Goal: Information Seeking & Learning: Learn about a topic

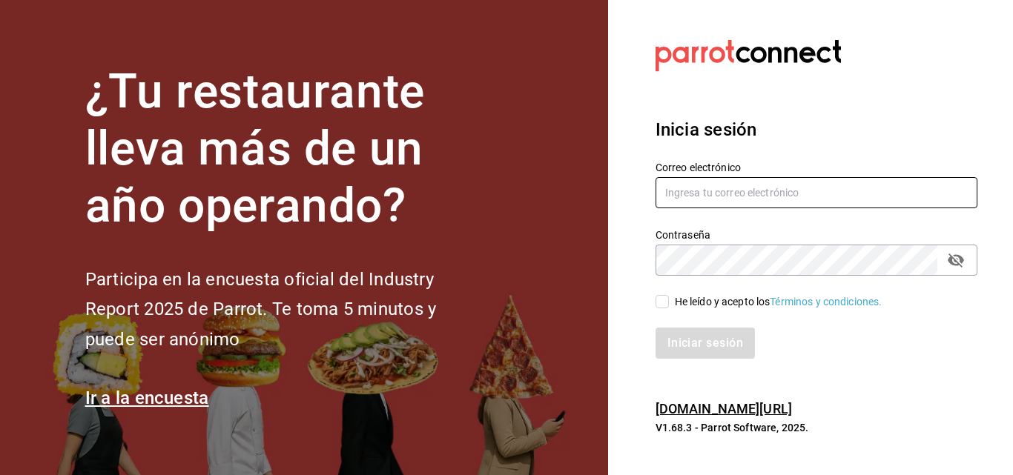
click at [691, 198] on input "text" at bounding box center [817, 192] width 322 height 31
type input "[EMAIL_ADDRESS][DOMAIN_NAME]"
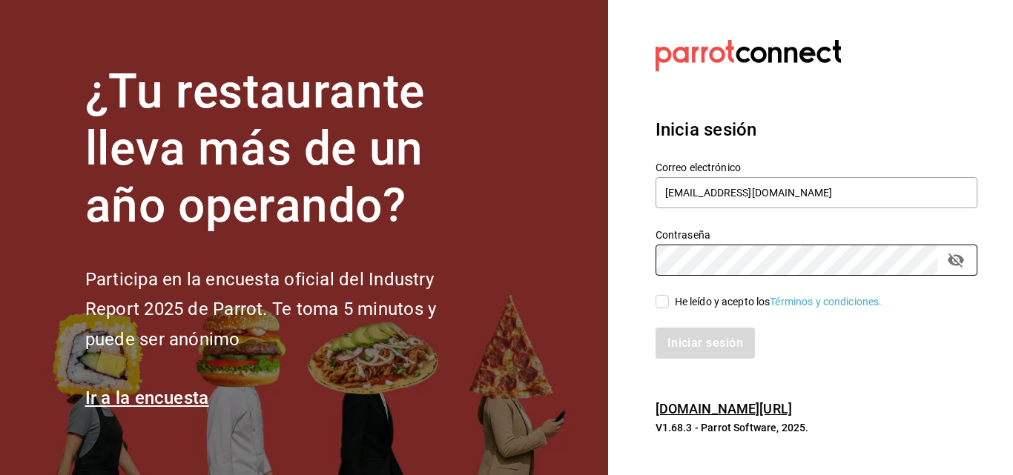
click at [673, 303] on span "He leído y acepto los Términos y condiciones." at bounding box center [776, 302] width 214 height 16
click at [669, 303] on input "He leído y acepto los Términos y condiciones." at bounding box center [662, 301] width 13 height 13
checkbox input "true"
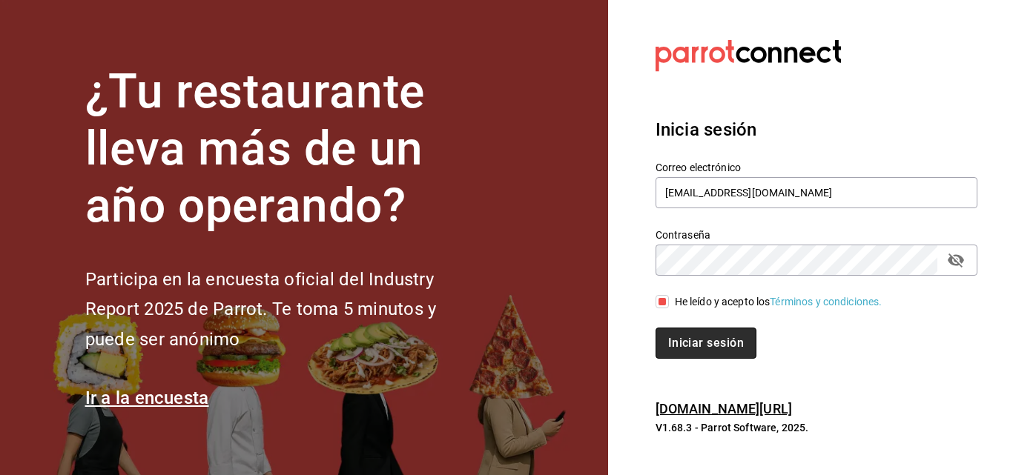
click at [671, 346] on button "Iniciar sesión" at bounding box center [706, 343] width 101 height 31
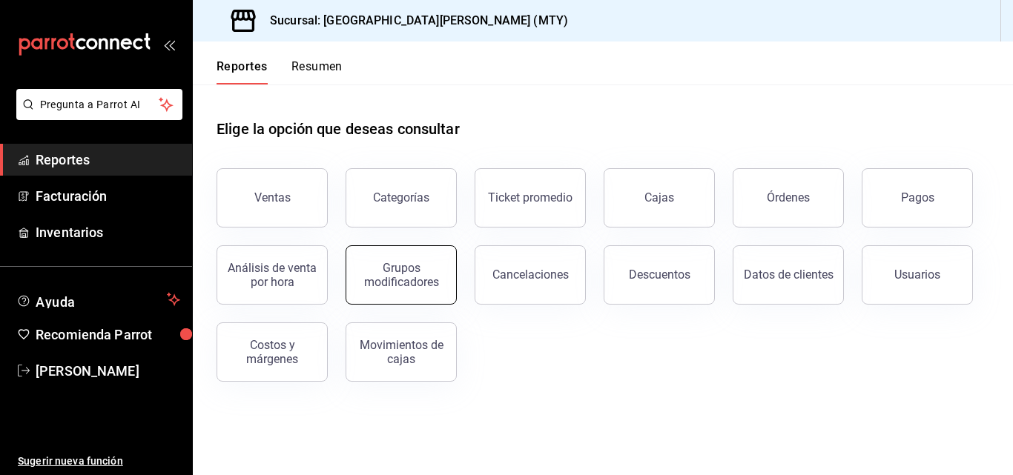
click at [413, 294] on button "Grupos modificadores" at bounding box center [401, 275] width 111 height 59
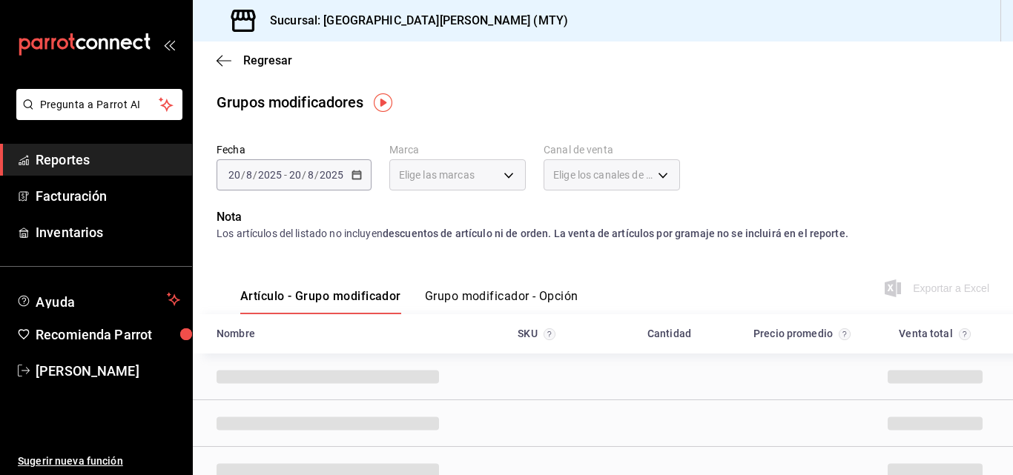
click at [358, 184] on div "[DATE] [DATE] - [DATE] [DATE]" at bounding box center [294, 174] width 155 height 31
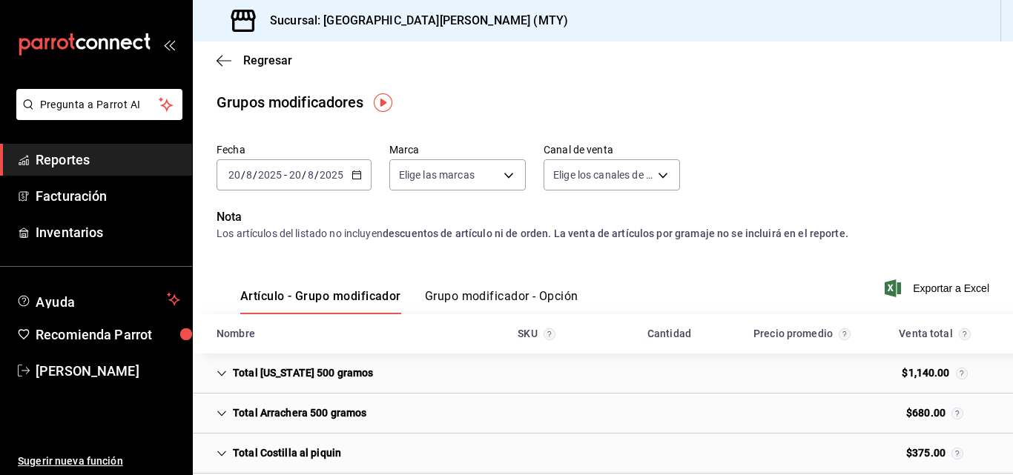
click at [359, 171] on icon "button" at bounding box center [357, 175] width 10 height 10
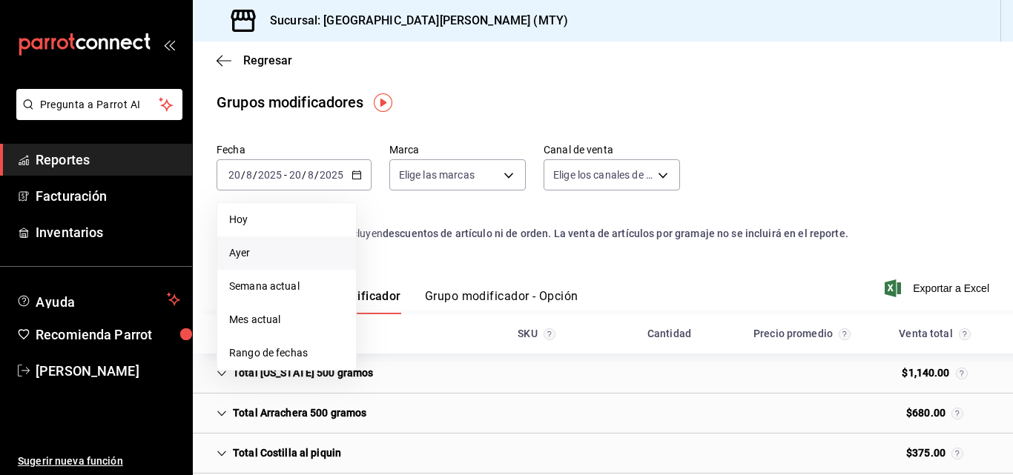
click at [304, 247] on span "Ayer" at bounding box center [286, 254] width 115 height 16
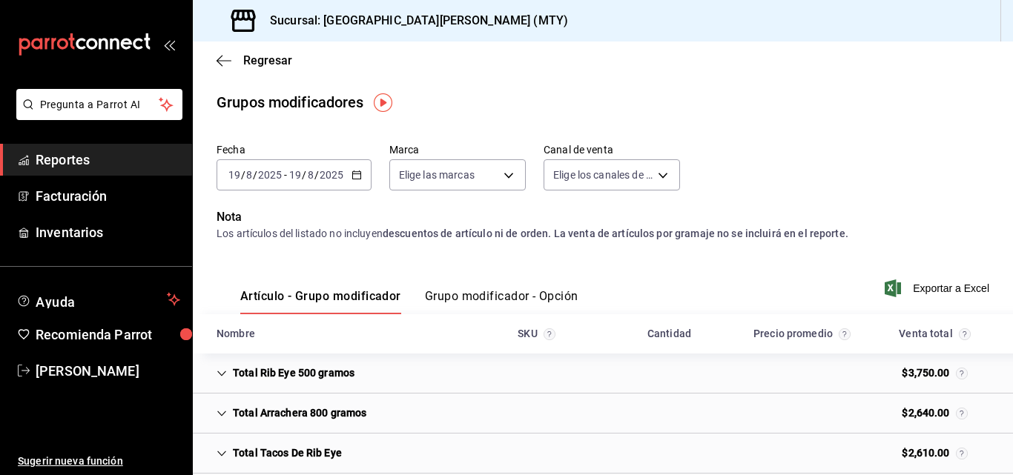
click at [457, 296] on button "Grupo modificador - Opción" at bounding box center [502, 301] width 154 height 25
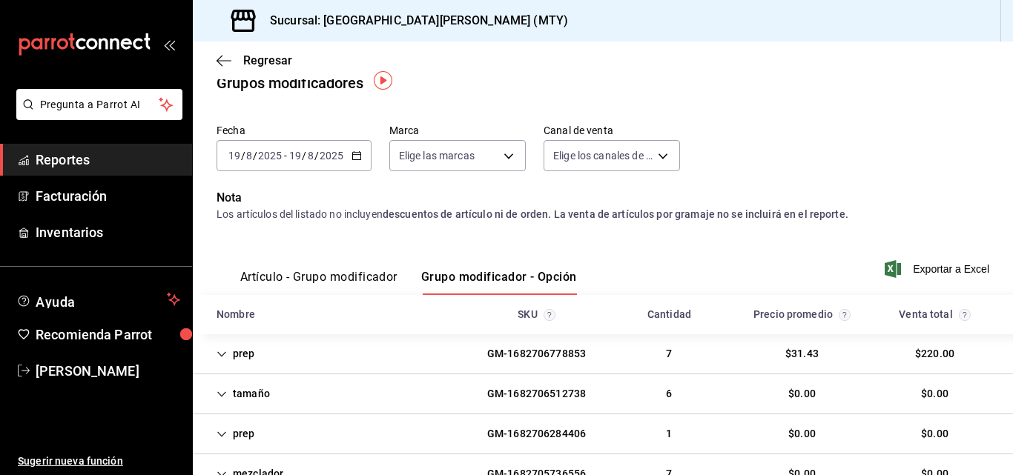
scroll to position [19, 0]
click at [221, 61] on icon "button" at bounding box center [224, 60] width 15 height 1
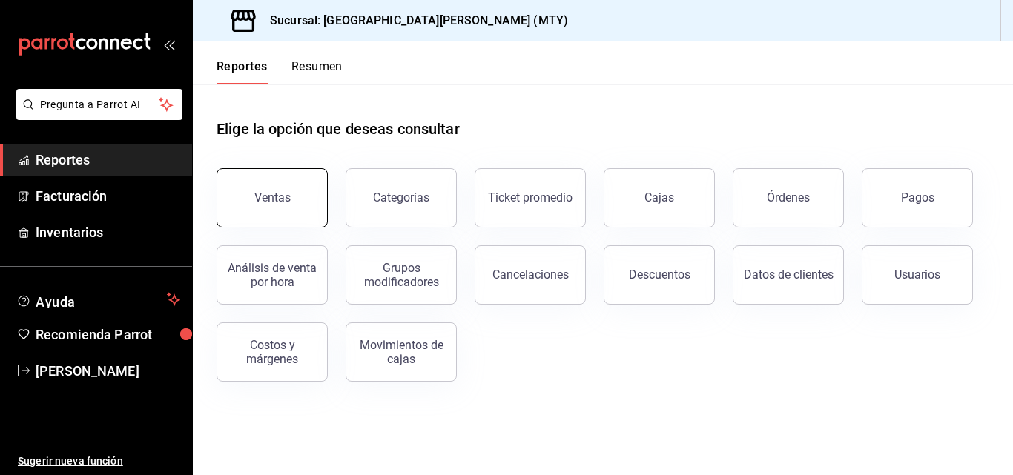
click at [286, 189] on button "Ventas" at bounding box center [272, 197] width 111 height 59
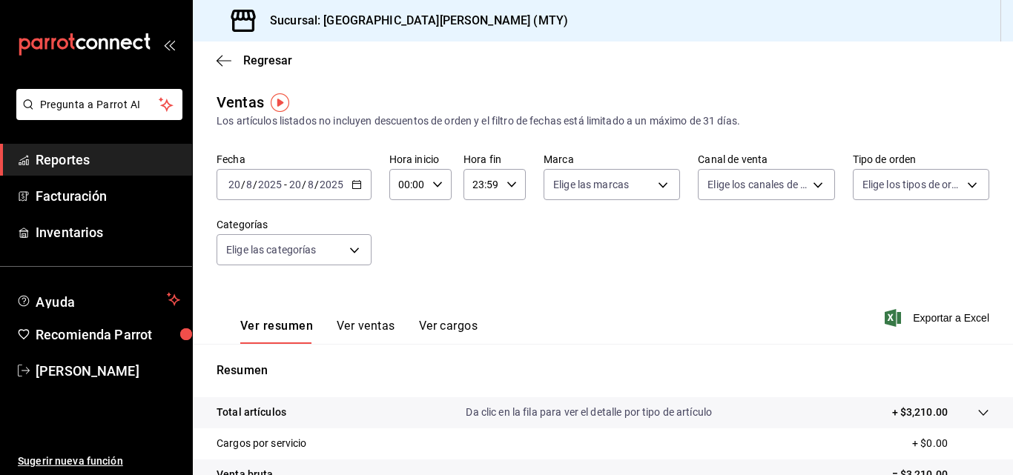
click at [352, 189] on icon "button" at bounding box center [357, 185] width 10 height 10
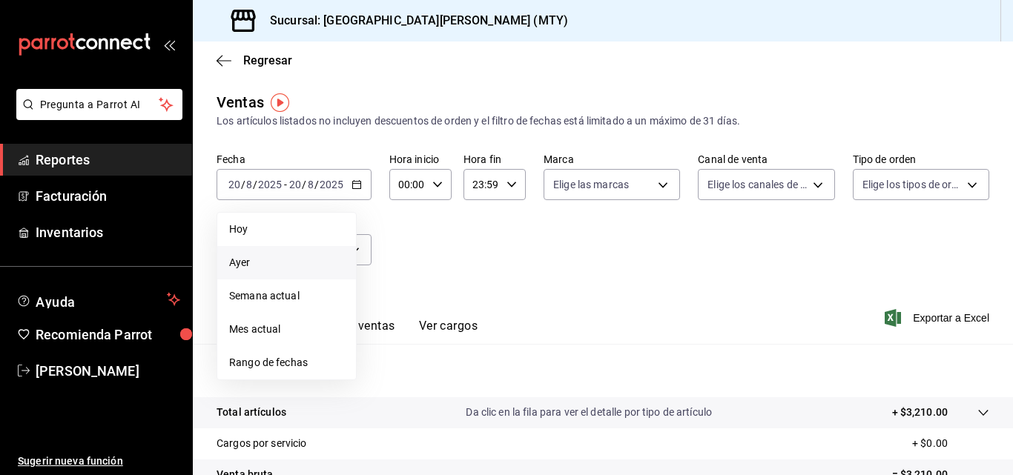
click at [280, 266] on span "Ayer" at bounding box center [286, 263] width 115 height 16
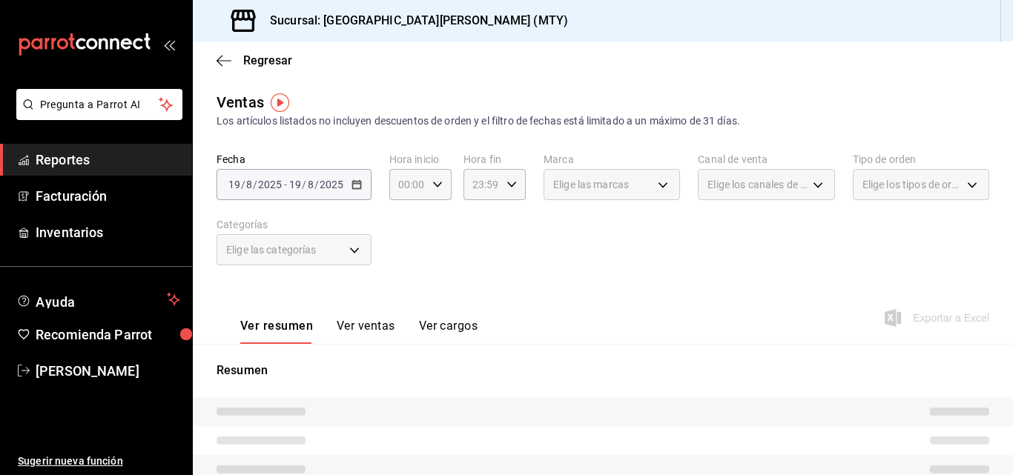
click at [312, 258] on div "Elige las categorías" at bounding box center [294, 249] width 155 height 31
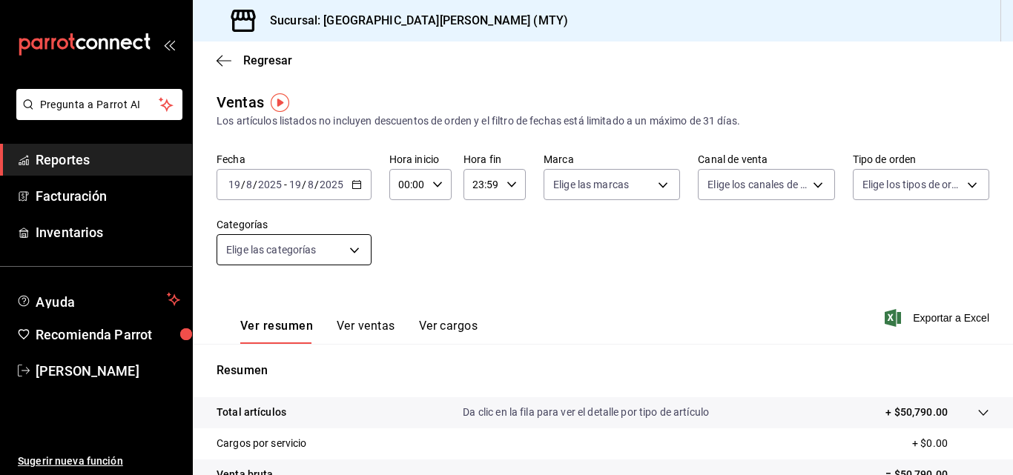
click at [294, 255] on body "Pregunta a Parrot AI Reportes Facturación Inventarios Ayuda Recomienda Parrot […" at bounding box center [506, 237] width 1013 height 475
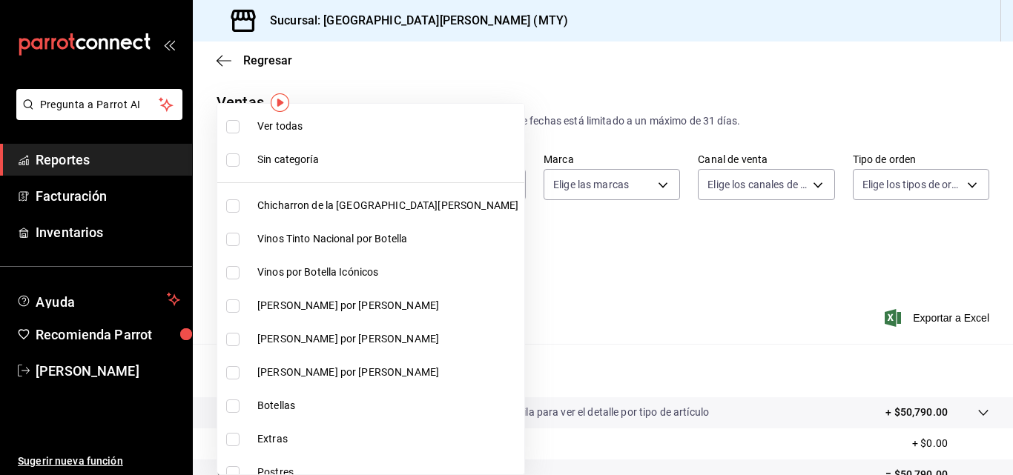
click at [266, 214] on li "Chicharron de la [GEOGRAPHIC_DATA][PERSON_NAME]" at bounding box center [370, 205] width 307 height 33
type input "f0f1c746-f3c3-4ccc-a6c7-92491a04bd66"
checkbox input "true"
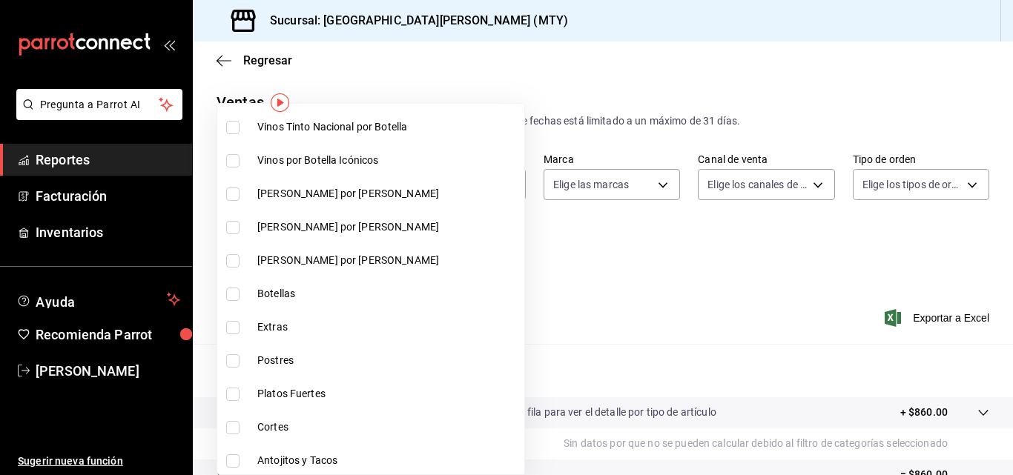
scroll to position [113, 0]
click at [252, 326] on li "Extras" at bounding box center [370, 326] width 307 height 33
type input "f0f1c746-f3c3-4ccc-a6c7-92491a04bd66,ce59e6b0-fd83-4b10-87da-79468a59da8e"
checkbox input "true"
click at [254, 356] on li "Postres" at bounding box center [370, 359] width 307 height 33
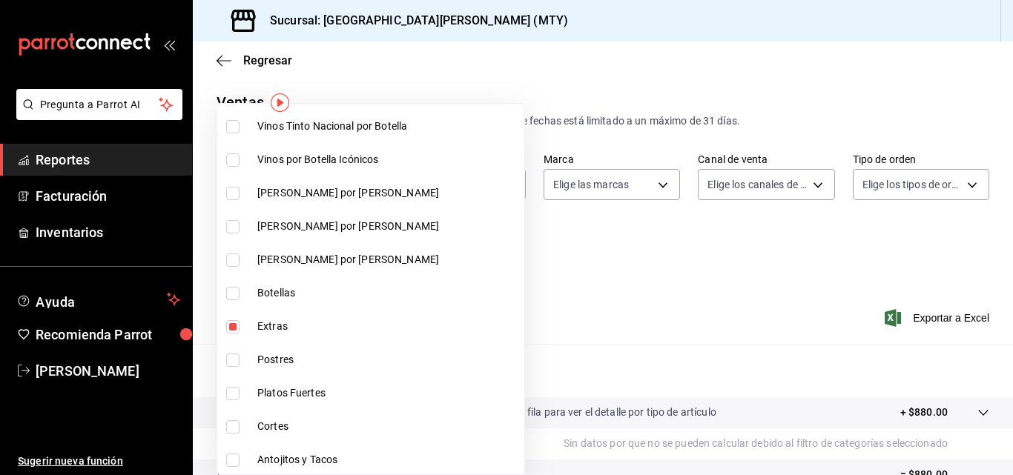
type input "f0f1c746-f3c3-4ccc-a6c7-92491a04bd66,ce59e6b0-fd83-4b10-87da-79468a59da8e,b5dc4…"
checkbox input "true"
click at [255, 392] on li "Platos Fuertes" at bounding box center [370, 393] width 307 height 33
type input "f0f1c746-f3c3-4ccc-a6c7-92491a04bd66,ce59e6b0-fd83-4b10-87da-79468a59da8e,b5dc4…"
checkbox input "true"
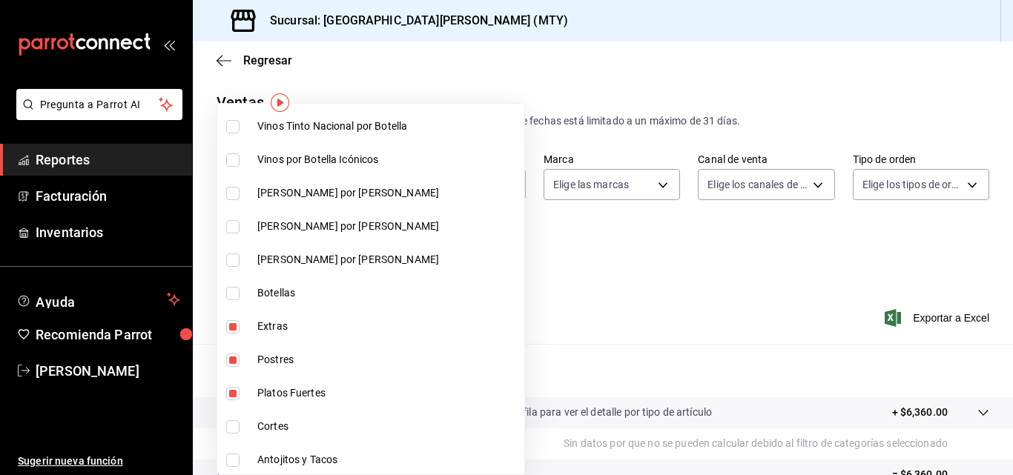
click at [255, 424] on li "Cortes" at bounding box center [370, 426] width 307 height 33
type input "f0f1c746-f3c3-4ccc-a6c7-92491a04bd66,ce59e6b0-fd83-4b10-87da-79468a59da8e,b5dc4…"
checkbox input "true"
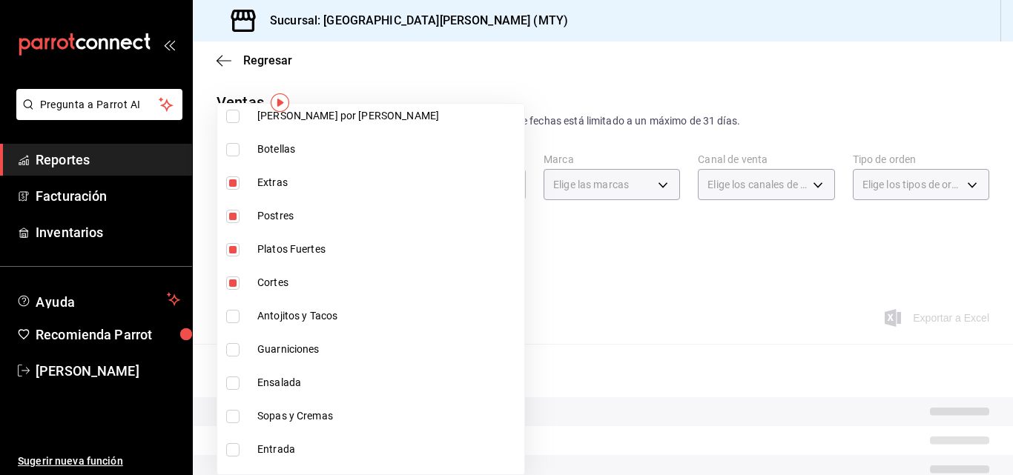
scroll to position [294, 0]
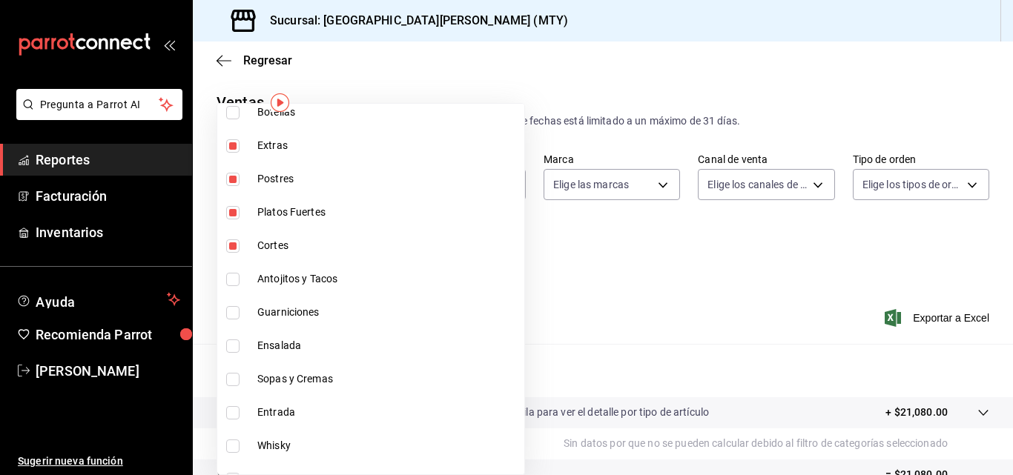
click at [251, 275] on li "Antojitos y Tacos" at bounding box center [370, 279] width 307 height 33
type input "f0f1c746-f3c3-4ccc-a6c7-92491a04bd66,ce59e6b0-fd83-4b10-87da-79468a59da8e,b5dc4…"
checkbox input "true"
click at [248, 300] on li "Guarniciones" at bounding box center [370, 312] width 307 height 33
type input "f0f1c746-f3c3-4ccc-a6c7-92491a04bd66,ce59e6b0-fd83-4b10-87da-79468a59da8e,b5dc4…"
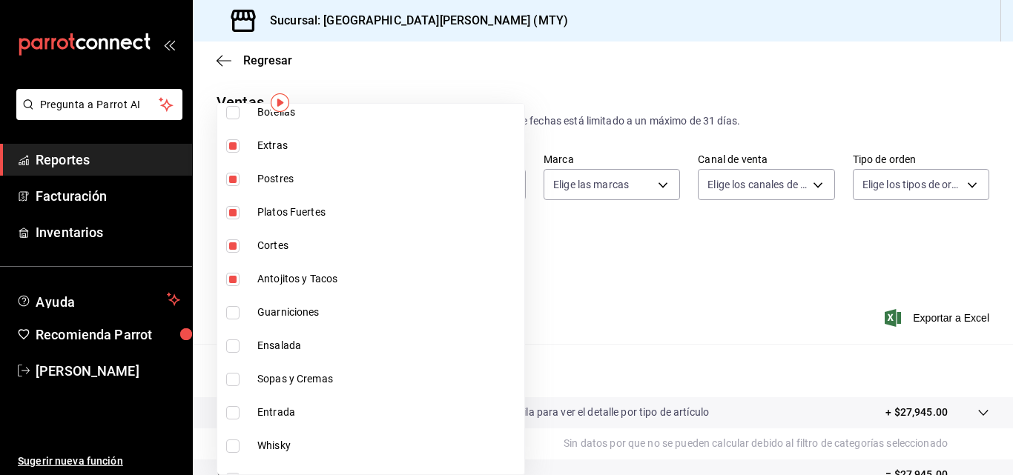
checkbox input "true"
click at [240, 340] on label at bounding box center [235, 346] width 19 height 13
click at [240, 340] on input "checkbox" at bounding box center [232, 346] width 13 height 13
checkbox input "false"
type input "f0f1c746-f3c3-4ccc-a6c7-92491a04bd66,ce59e6b0-fd83-4b10-87da-79468a59da8e,b5dc4…"
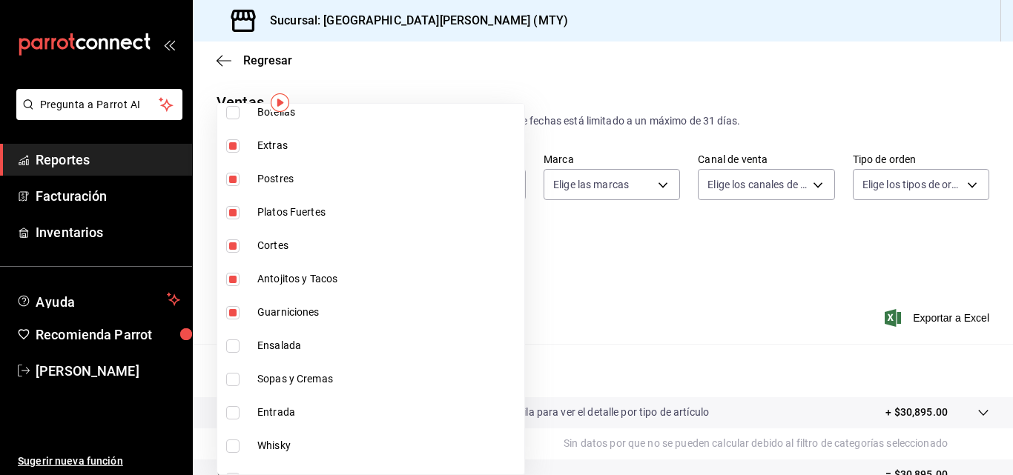
click at [231, 375] on input "checkbox" at bounding box center [232, 379] width 13 height 13
checkbox input "true"
click at [226, 353] on li "Ensalada" at bounding box center [370, 345] width 307 height 33
type input "f0f1c746-f3c3-4ccc-a6c7-92491a04bd66,ce59e6b0-fd83-4b10-87da-79468a59da8e,b5dc4…"
checkbox input "true"
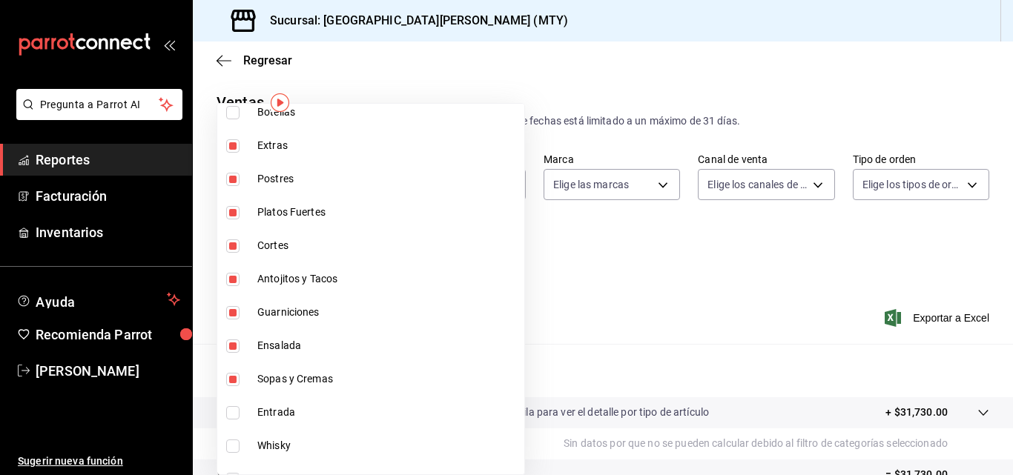
click at [225, 421] on li "Entrada" at bounding box center [370, 412] width 307 height 33
type input "f0f1c746-f3c3-4ccc-a6c7-92491a04bd66,ce59e6b0-fd83-4b10-87da-79468a59da8e,b5dc4…"
checkbox input "true"
click at [536, 280] on div at bounding box center [506, 237] width 1013 height 475
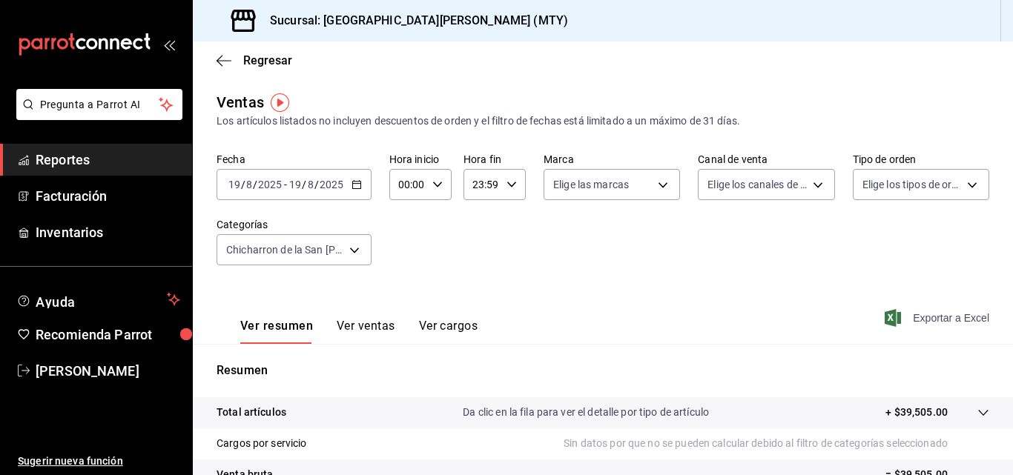
click at [901, 320] on span "Exportar a Excel" at bounding box center [939, 318] width 102 height 18
click at [353, 177] on div "[DATE] [DATE] - [DATE] [DATE]" at bounding box center [294, 184] width 155 height 31
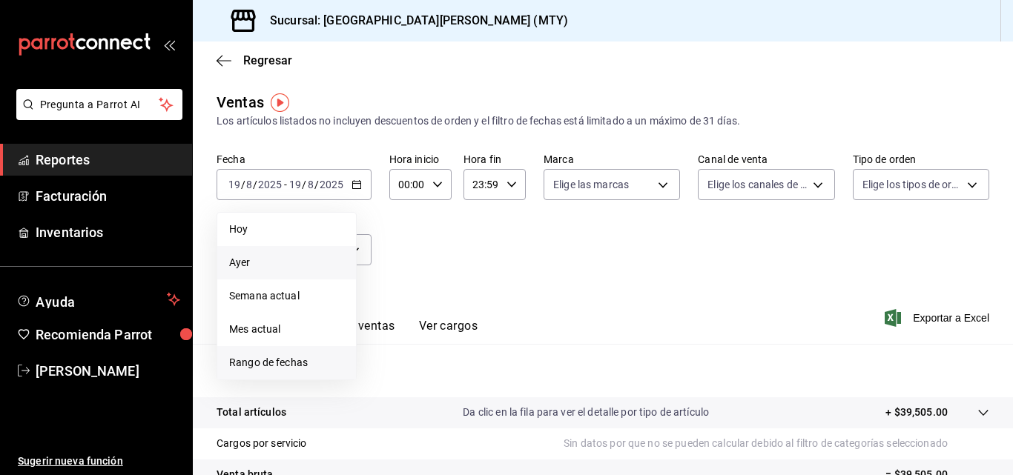
click at [319, 371] on li "Rango de fechas" at bounding box center [286, 362] width 139 height 33
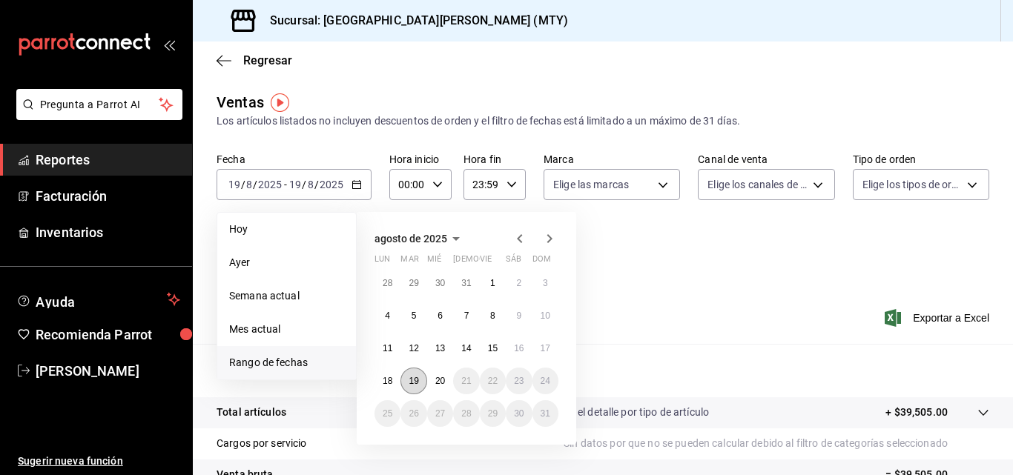
click at [416, 384] on abbr "19" at bounding box center [414, 381] width 10 height 10
click at [438, 352] on abbr "13" at bounding box center [440, 348] width 10 height 10
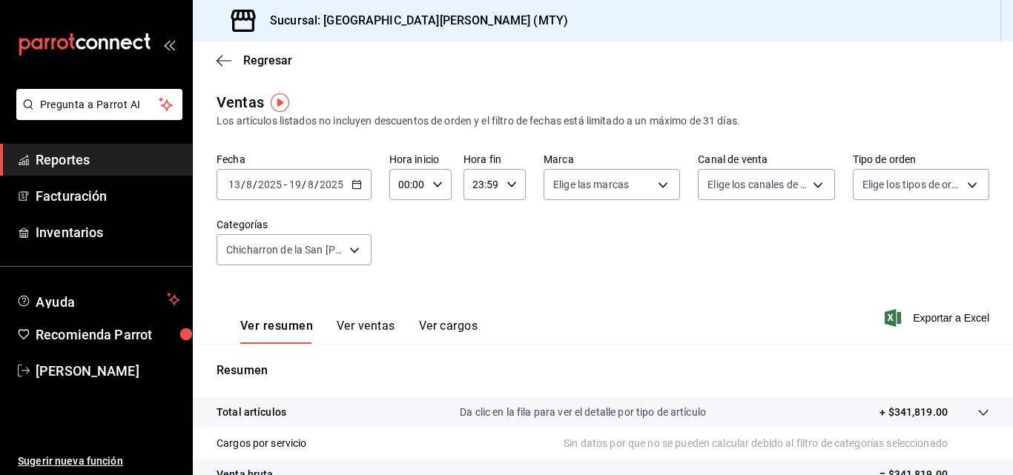
click at [896, 319] on span "Exportar a Excel" at bounding box center [939, 318] width 102 height 18
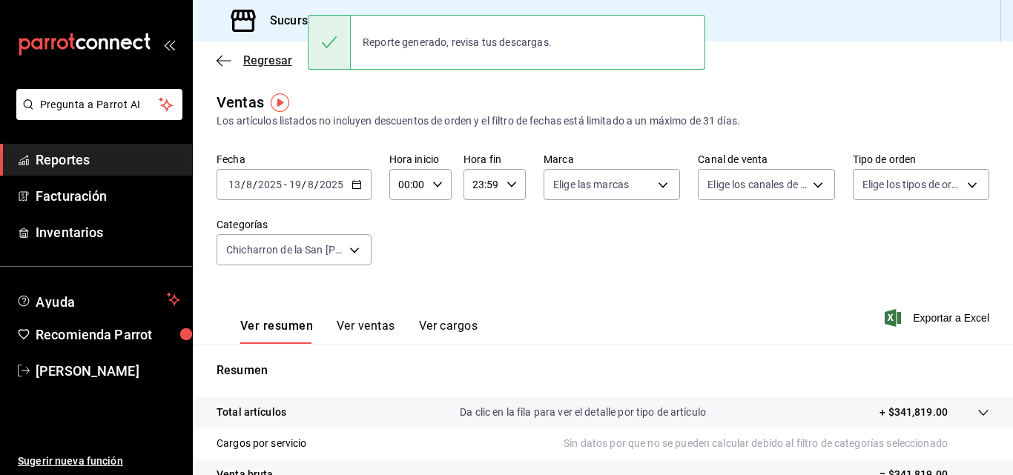
click at [223, 65] on icon "button" at bounding box center [224, 60] width 15 height 13
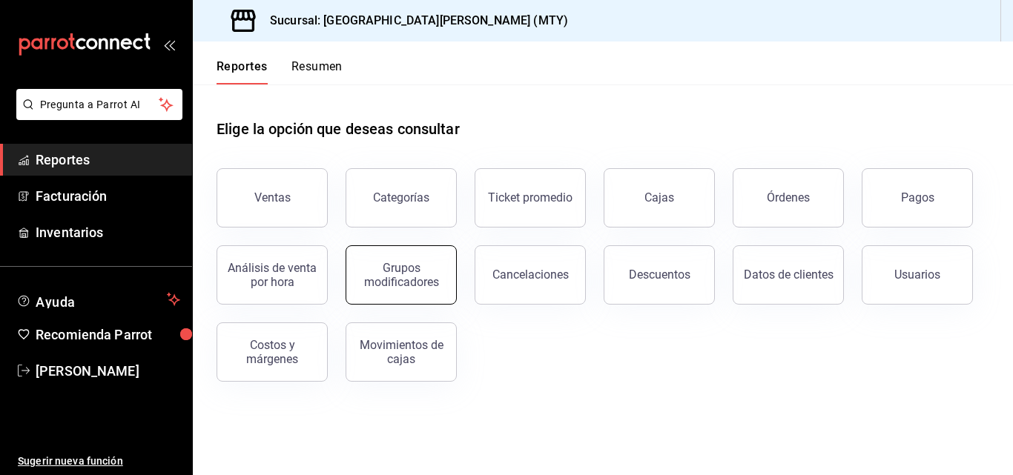
click at [386, 278] on div "Grupos modificadores" at bounding box center [401, 275] width 92 height 28
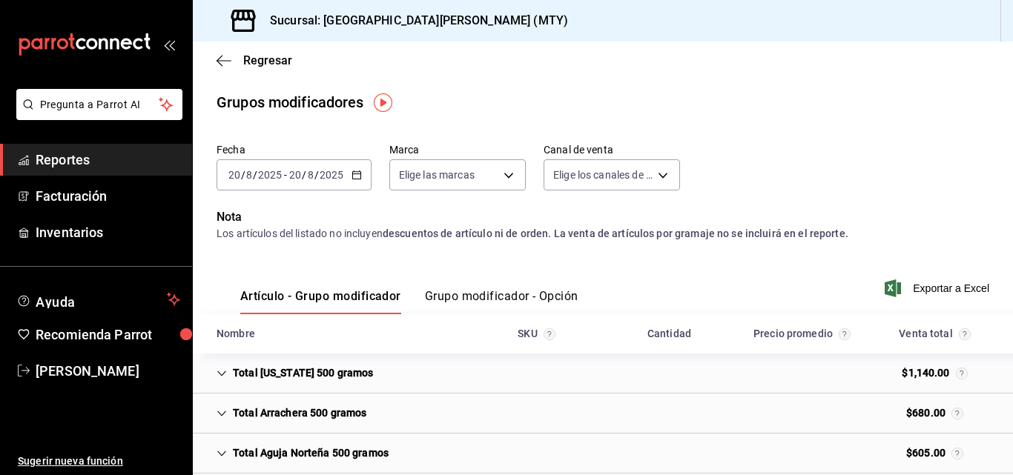
click at [354, 181] on div "[DATE] [DATE] - [DATE] [DATE]" at bounding box center [294, 174] width 155 height 31
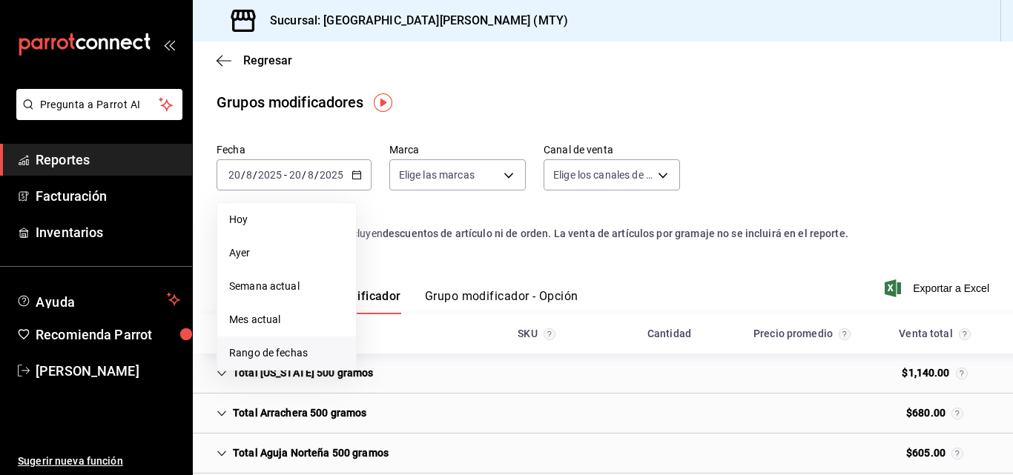
click at [320, 352] on span "Rango de fechas" at bounding box center [286, 354] width 115 height 16
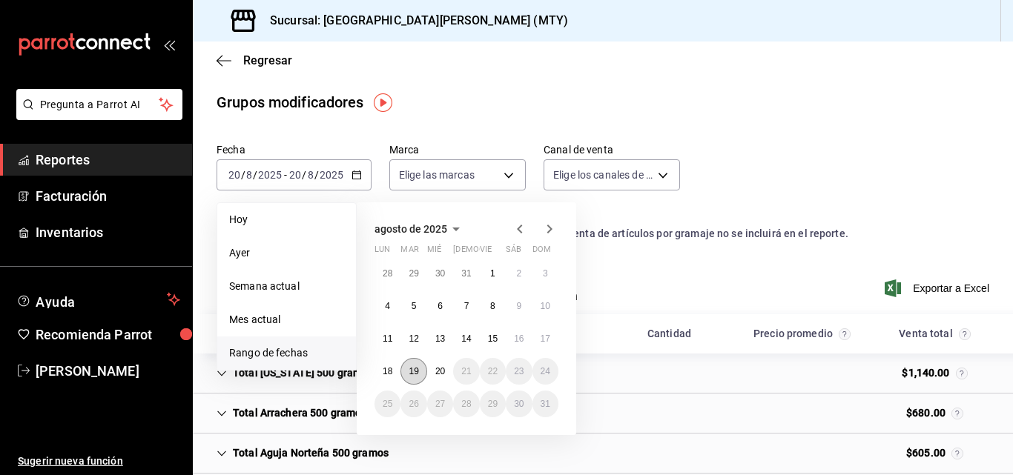
click at [424, 372] on button "19" at bounding box center [414, 371] width 26 height 27
click at [444, 334] on abbr "13" at bounding box center [440, 339] width 10 height 10
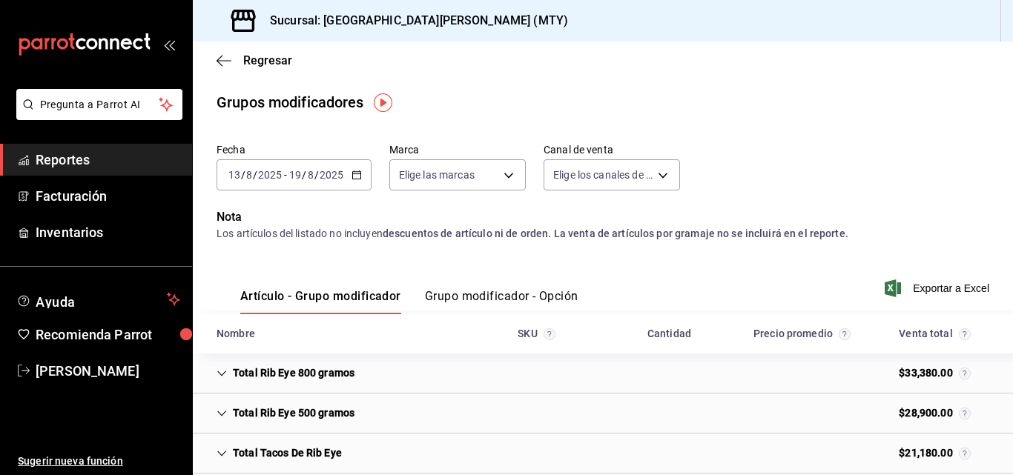
click at [455, 293] on button "Grupo modificador - Opción" at bounding box center [502, 301] width 154 height 25
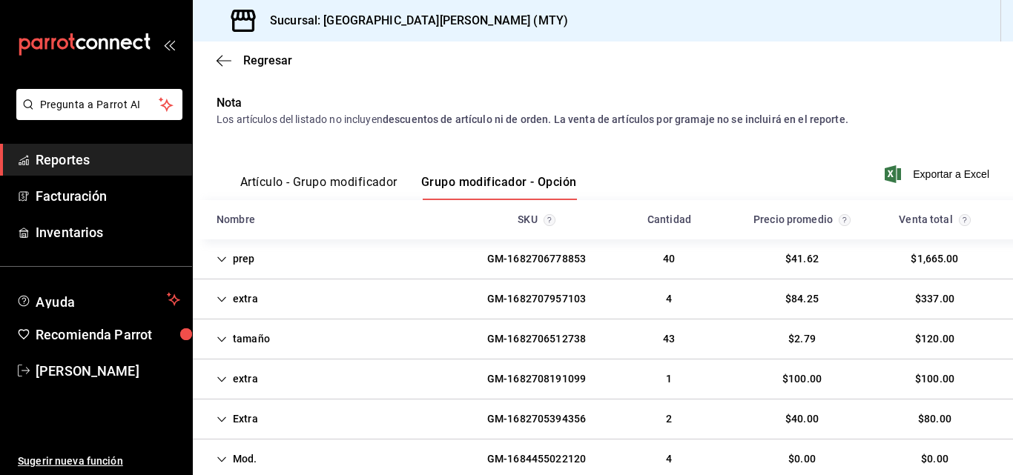
scroll to position [115, 0]
click at [329, 297] on div "extra GM-1682707957103 4 $84.25 $337.00" at bounding box center [603, 299] width 820 height 40
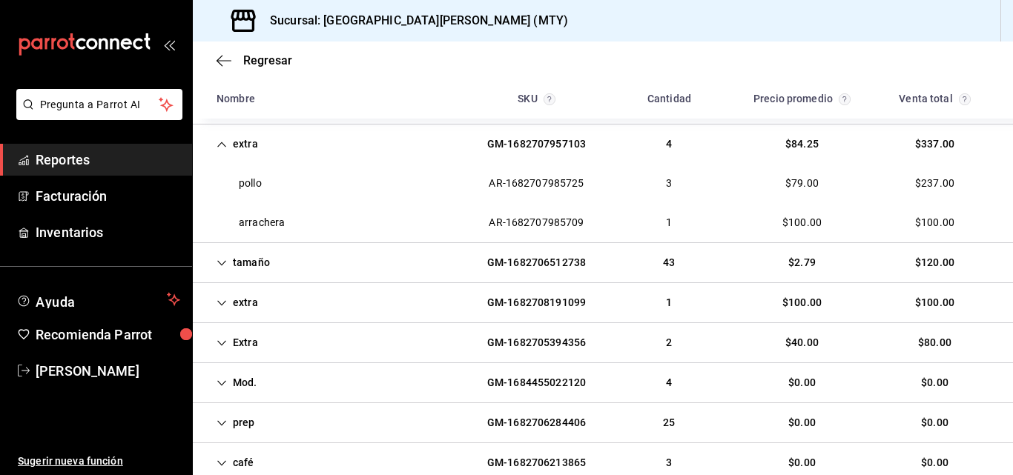
scroll to position [271, 0]
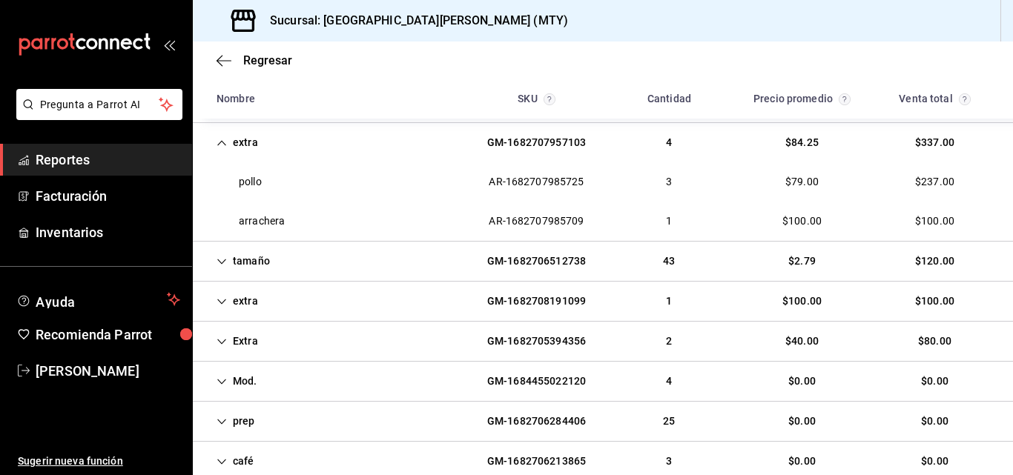
click at [329, 297] on div "extra GM-1682708191099 1 $100.00 $100.00" at bounding box center [603, 302] width 820 height 40
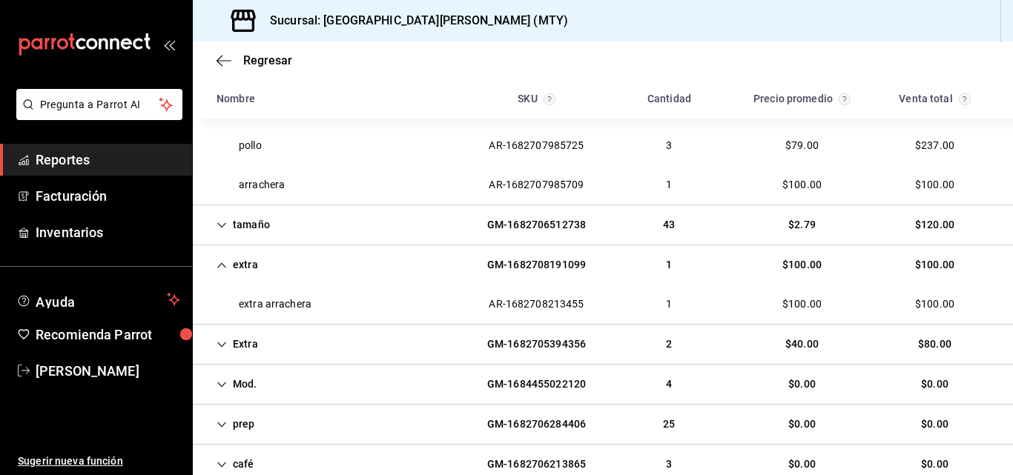
scroll to position [309, 0]
click at [326, 352] on div "Extra GM-1682705394356 2 $40.00 $80.00" at bounding box center [603, 343] width 820 height 40
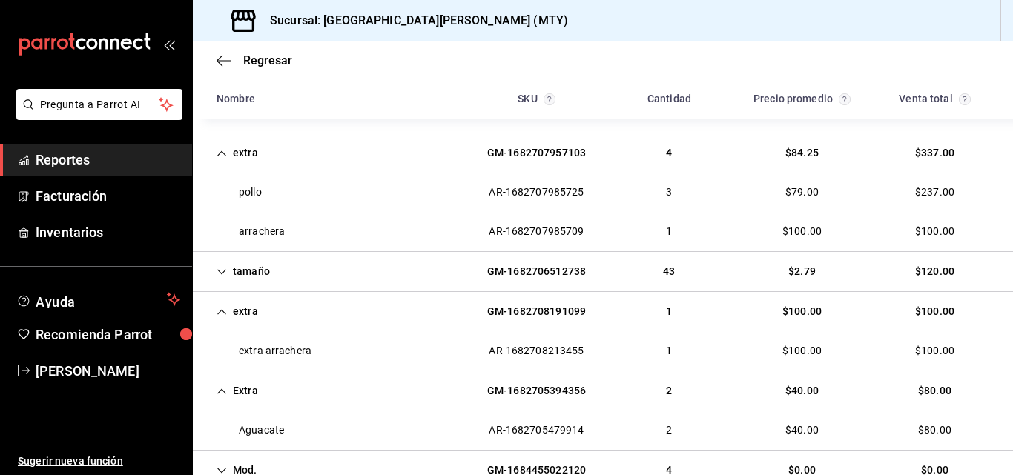
scroll to position [259, 0]
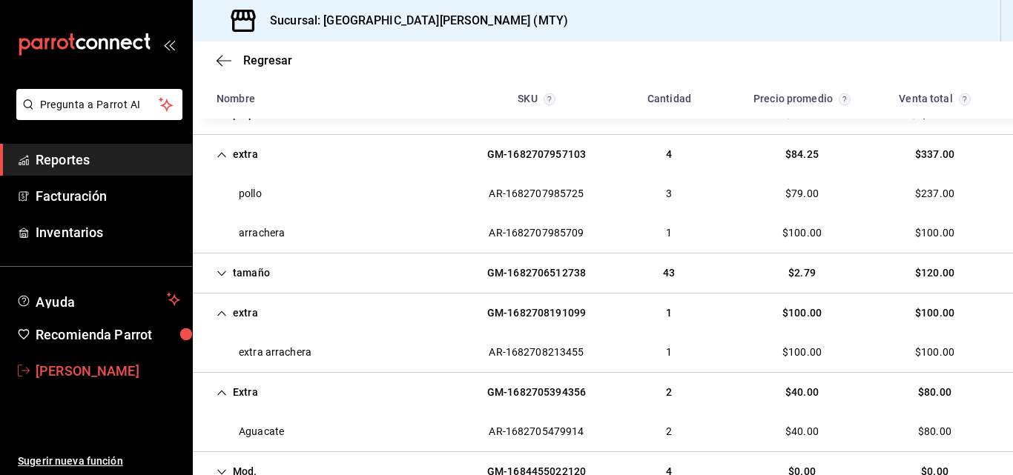
click at [68, 366] on span "[PERSON_NAME]" at bounding box center [108, 371] width 145 height 20
